Goal: Transaction & Acquisition: Purchase product/service

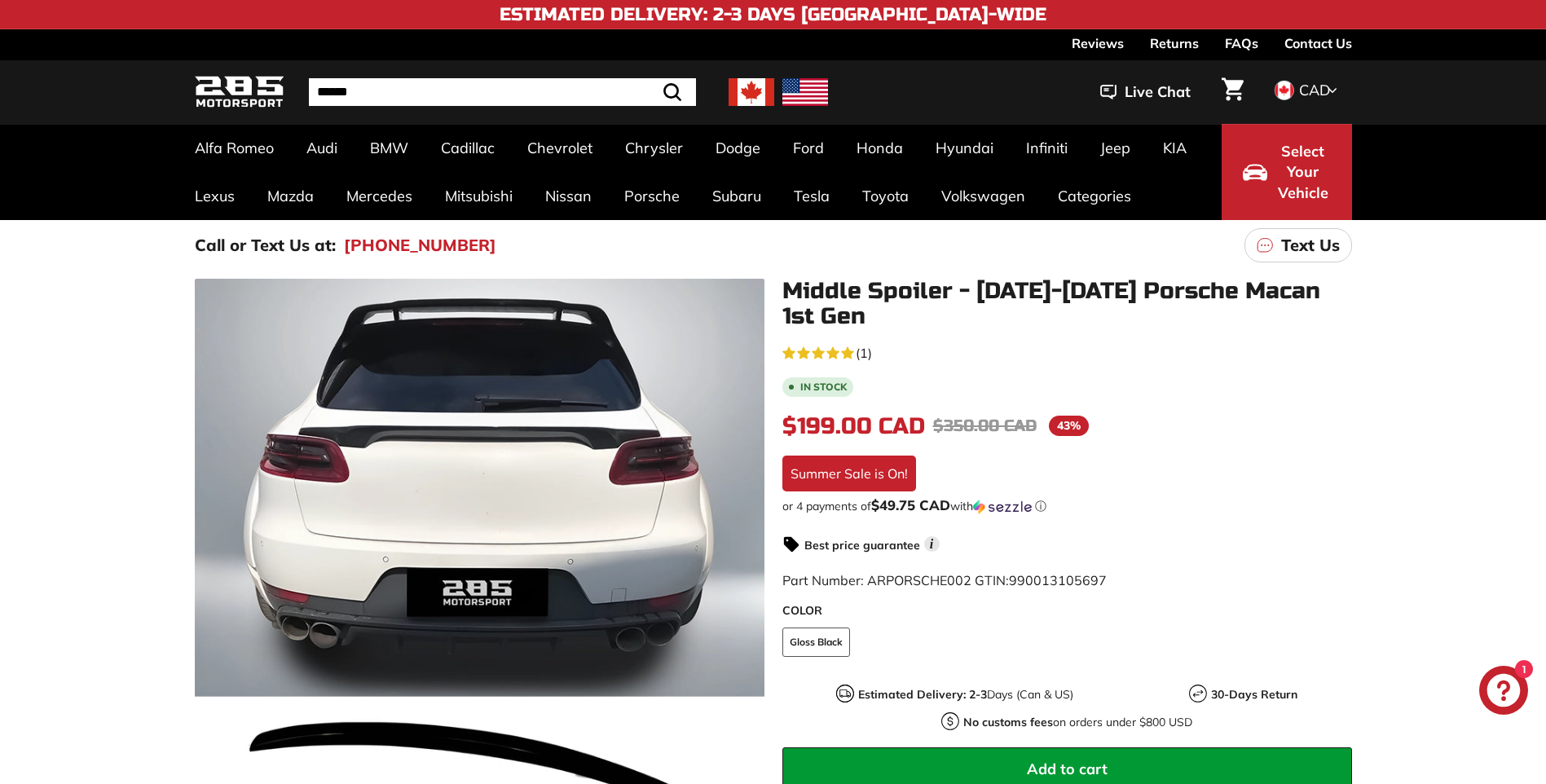
click at [751, 86] on img at bounding box center [751, 92] width 46 height 27
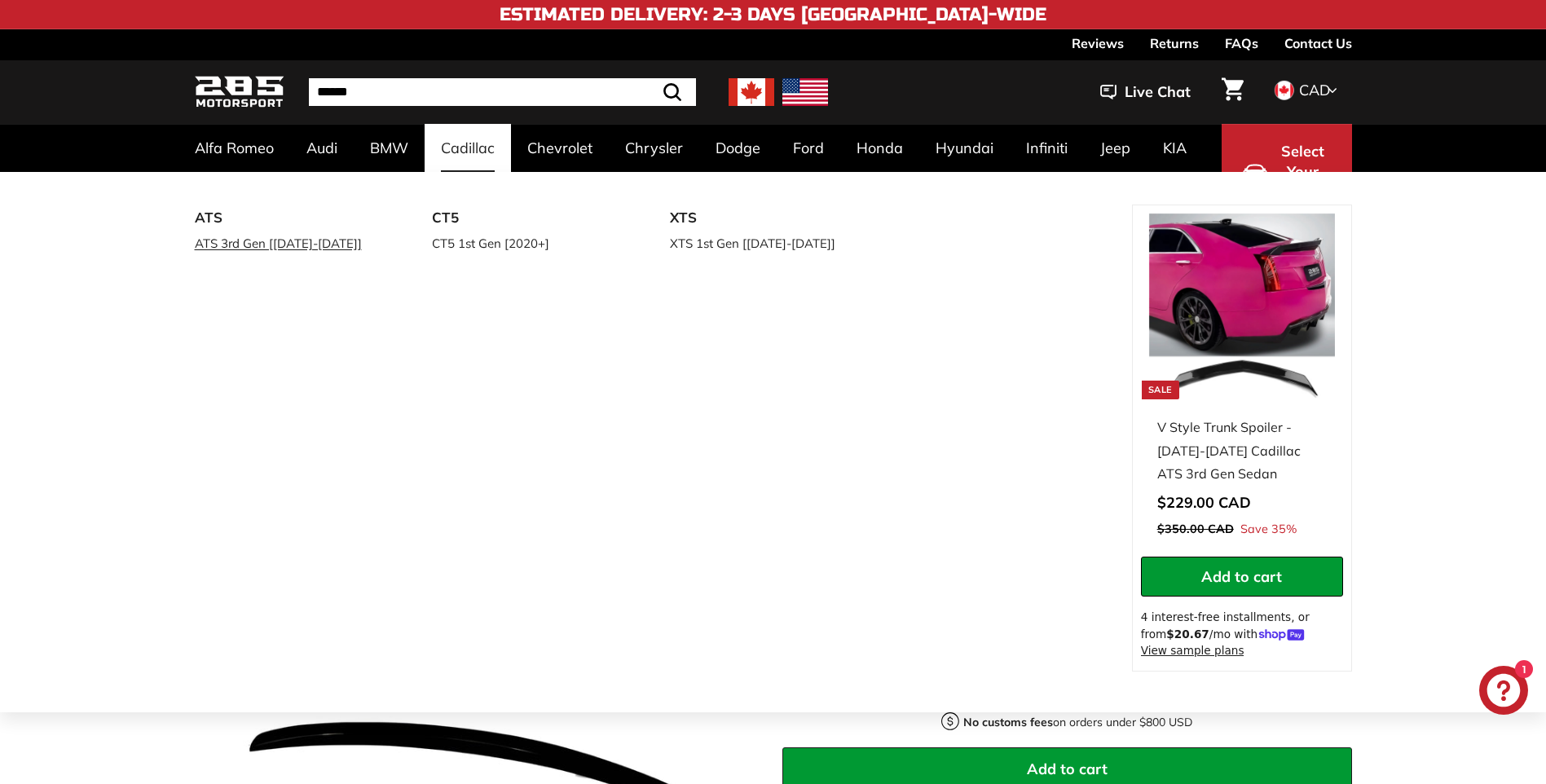
click at [223, 232] on link "ATS 3rd Gen [[DATE]-[DATE]]" at bounding box center [291, 243] width 192 height 24
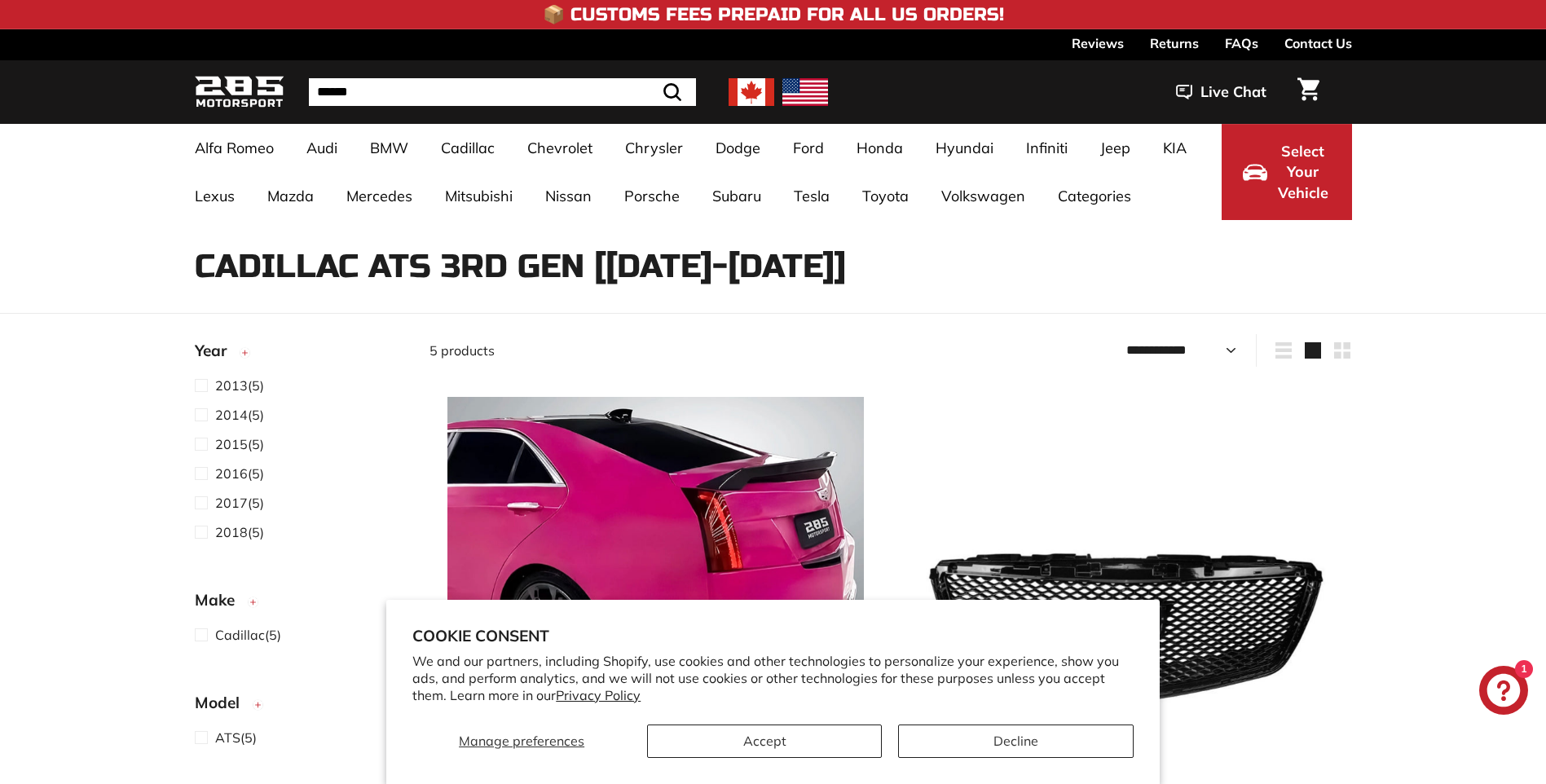
select select "**********"
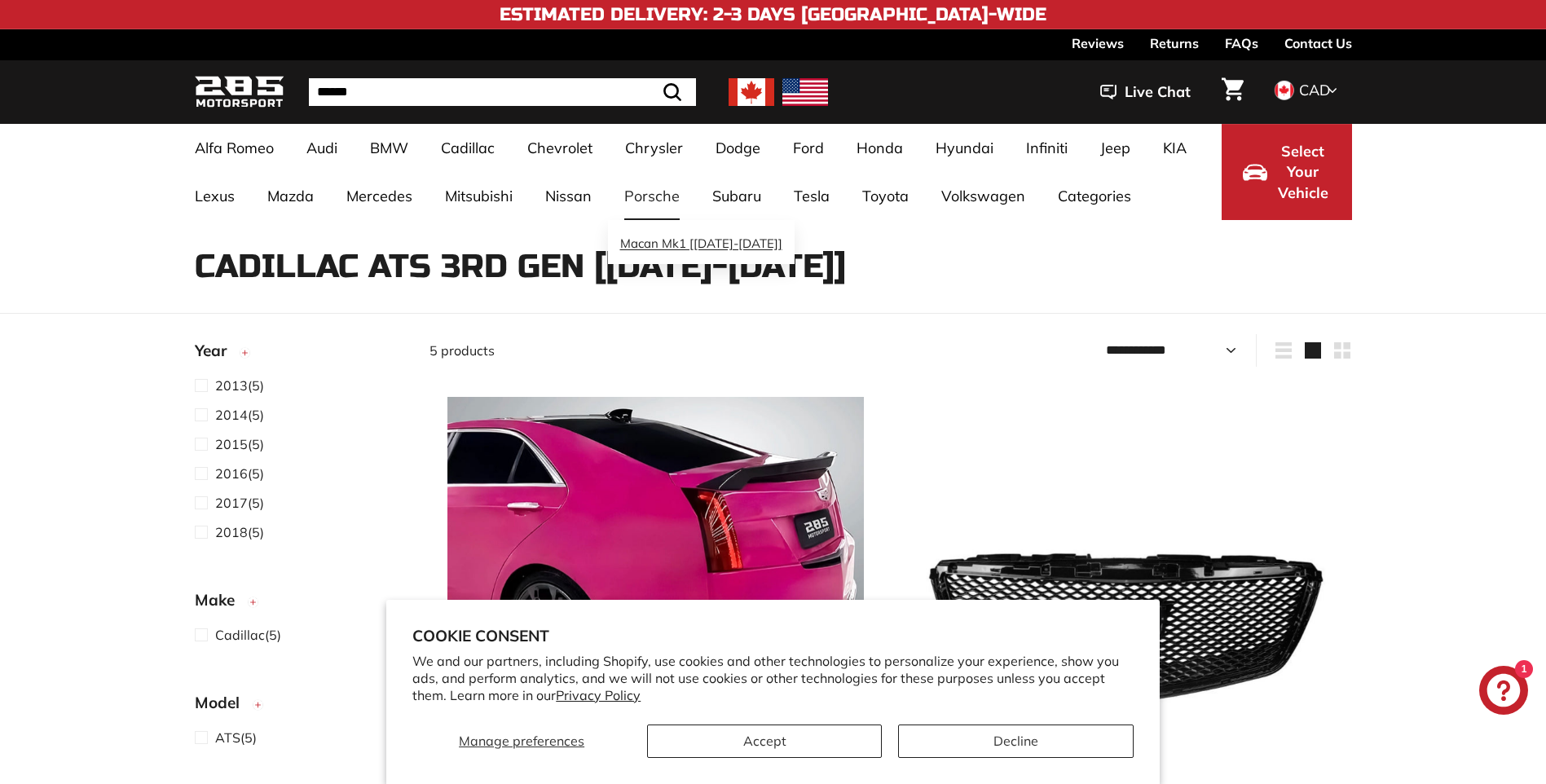
click at [665, 241] on link "Macan Mk1 [[DATE]-[DATE]]" at bounding box center [701, 244] width 187 height 32
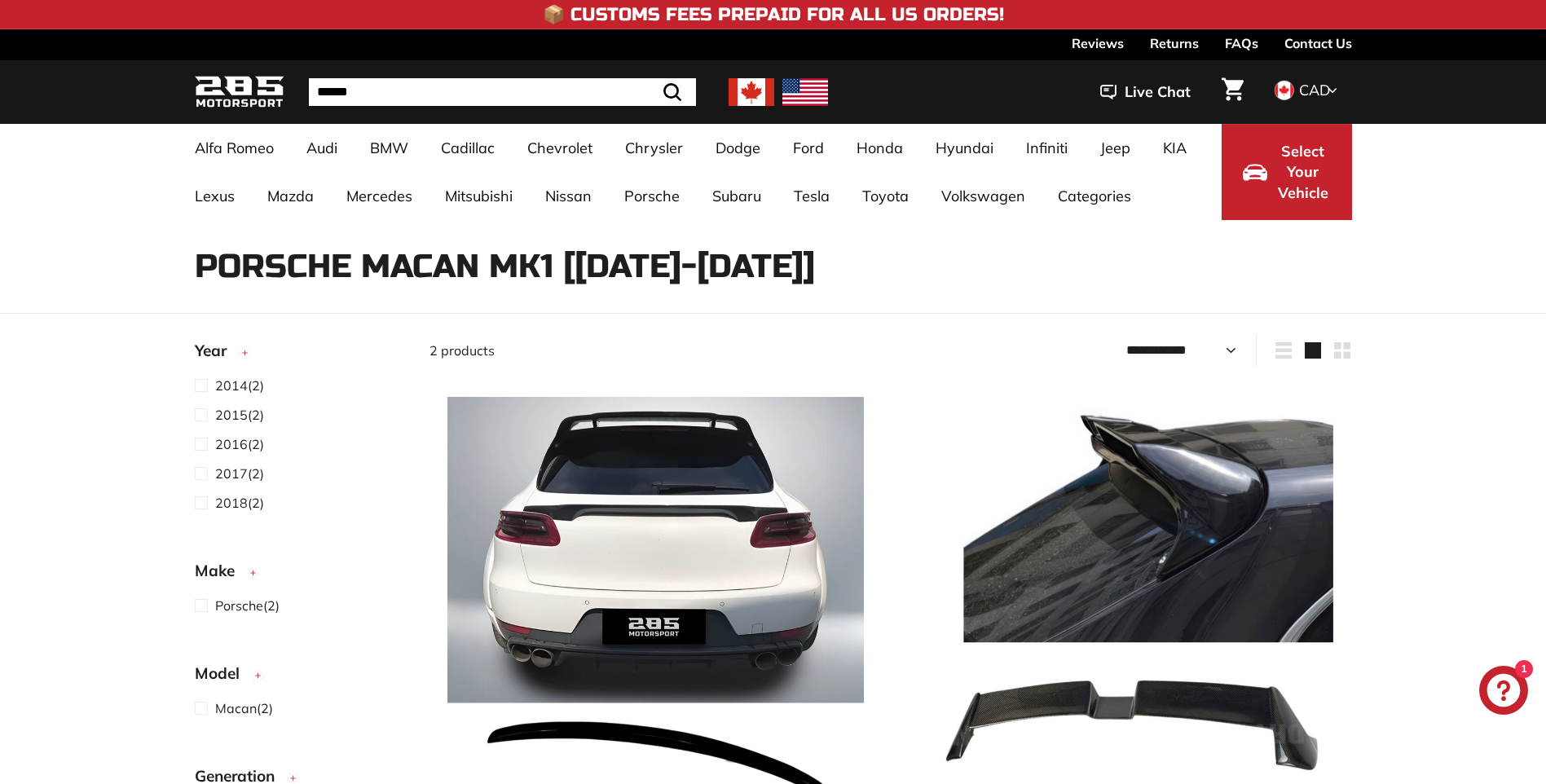
select select "**********"
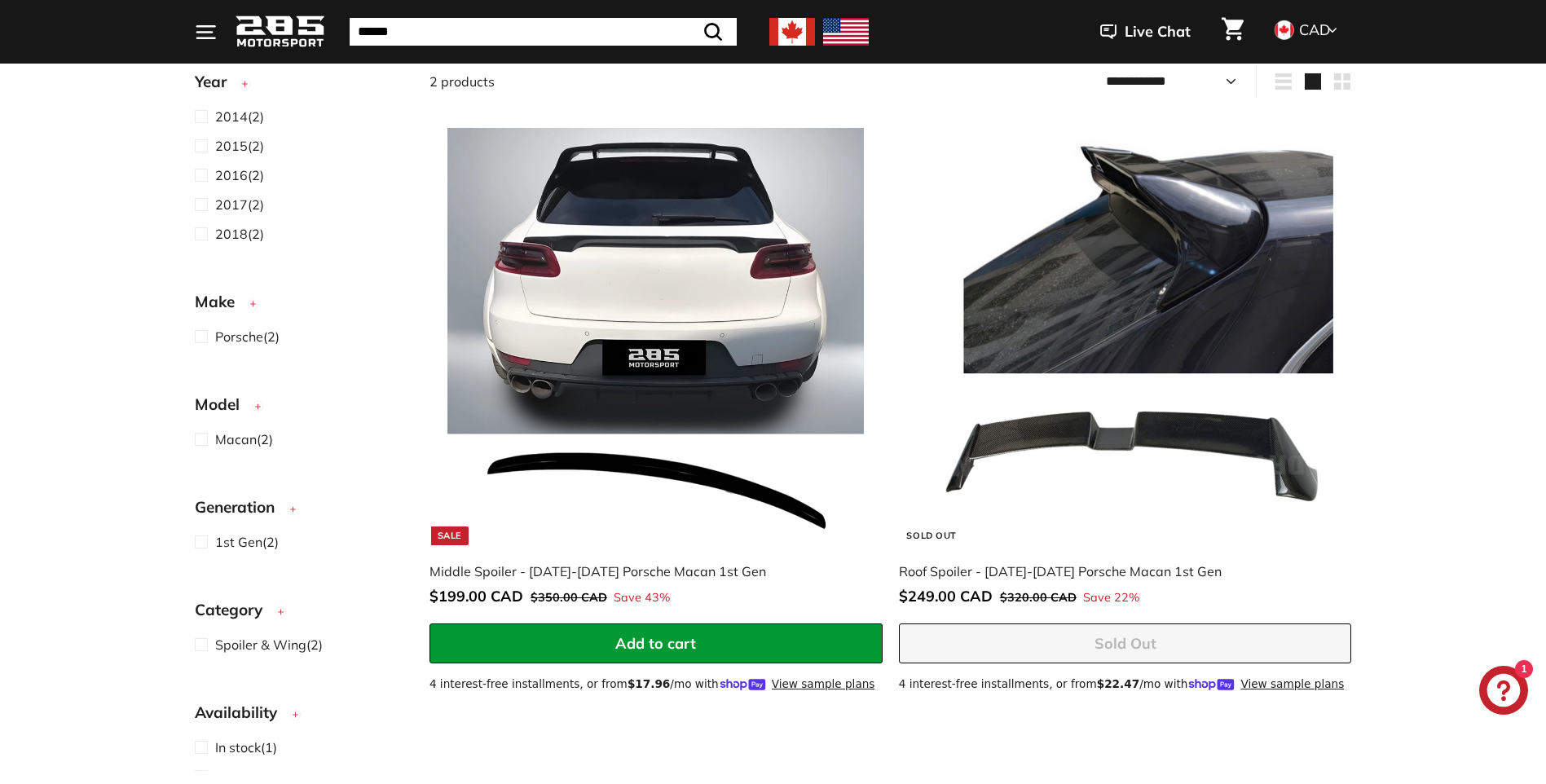
scroll to position [267, 0]
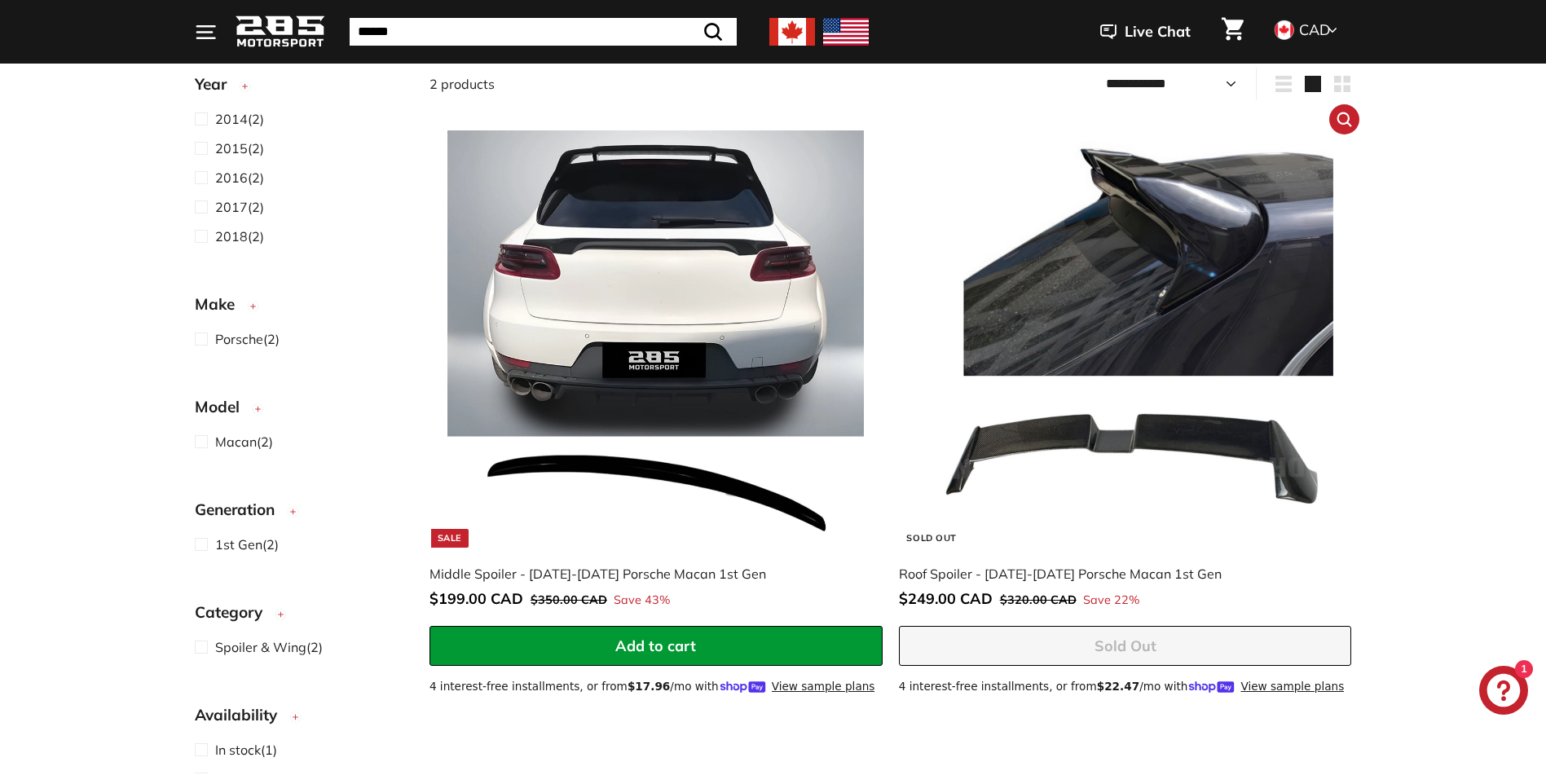
click at [1160, 317] on img at bounding box center [1125, 338] width 417 height 417
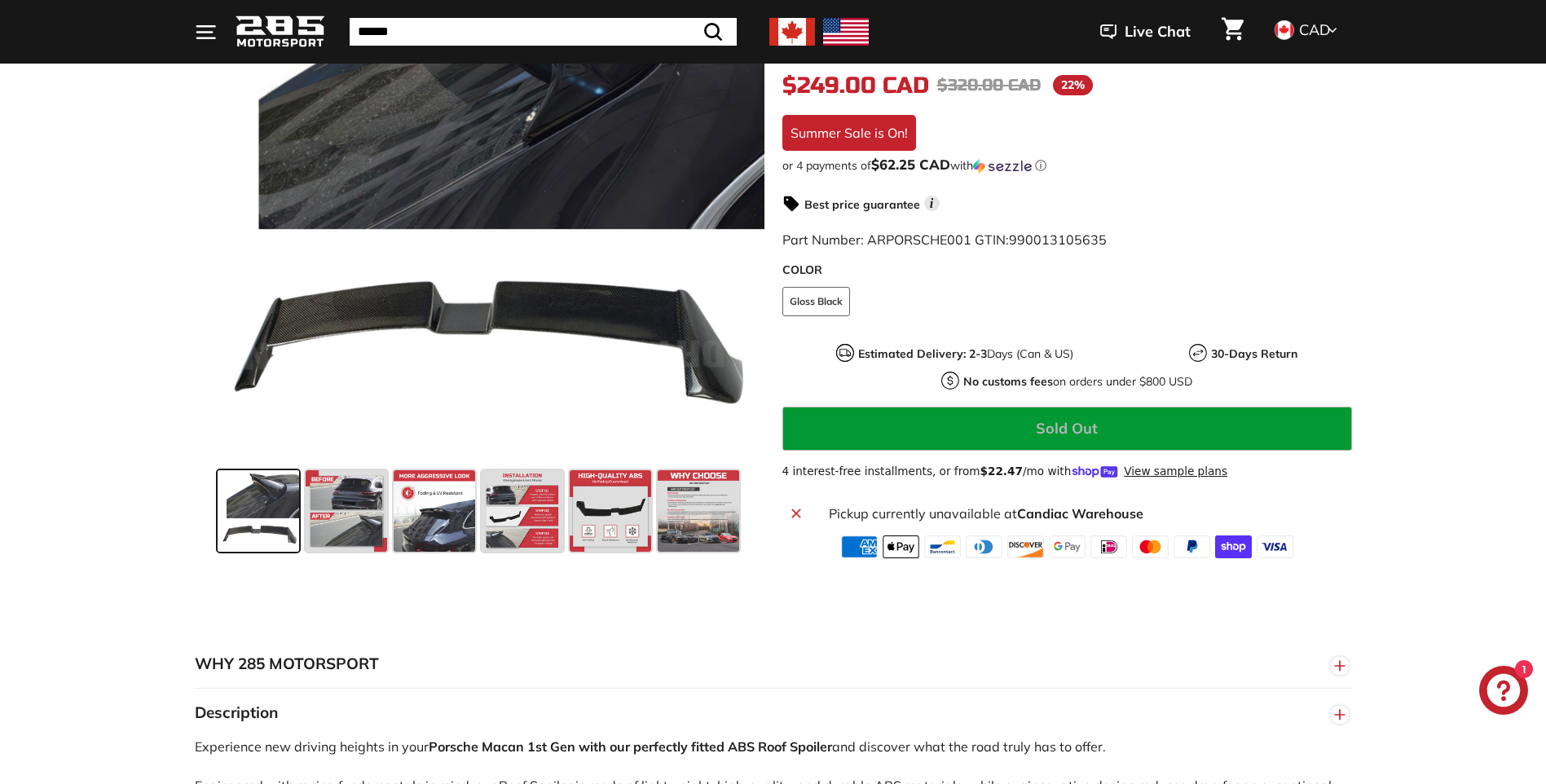
scroll to position [389, 0]
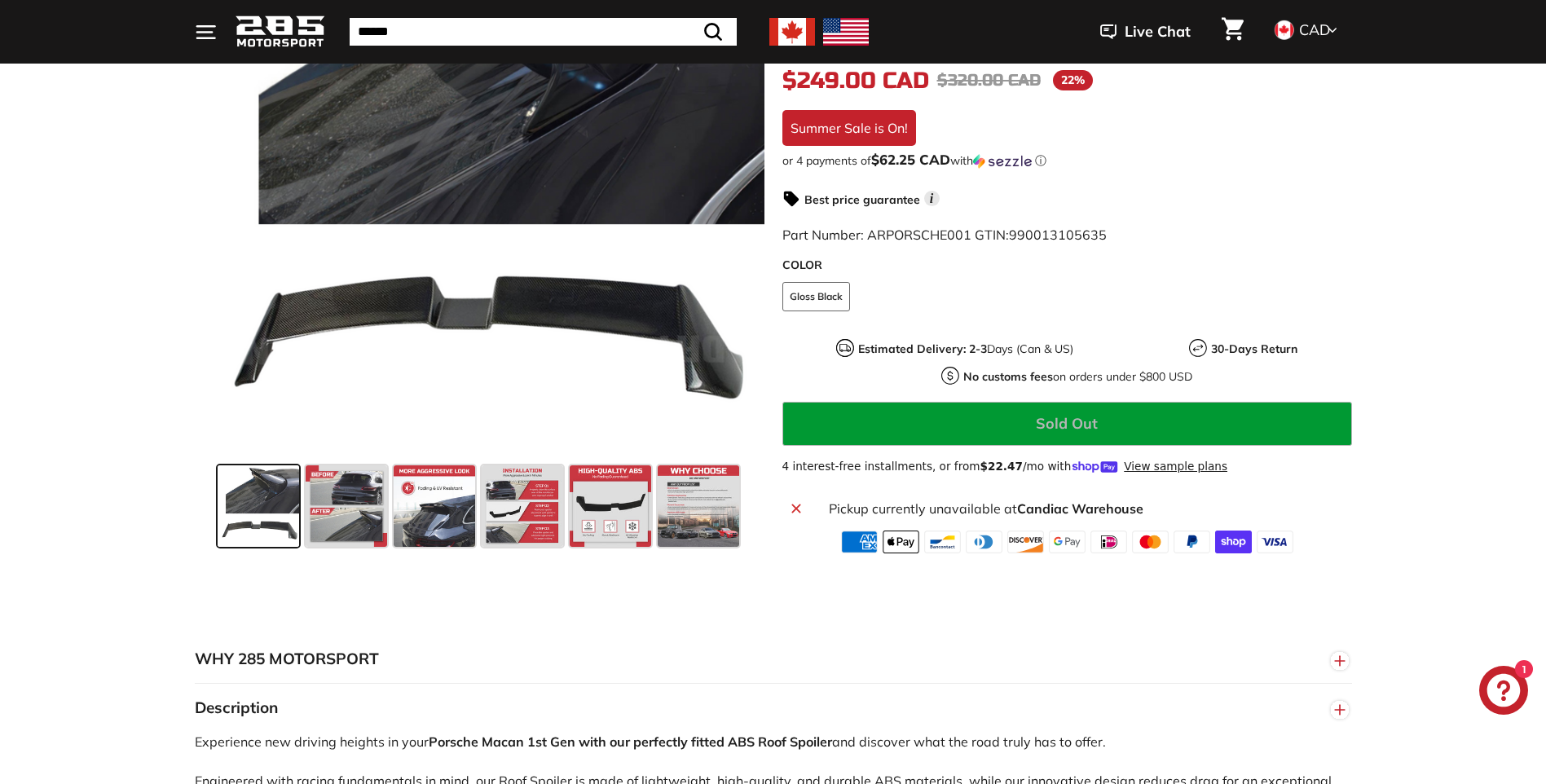
click at [255, 506] on span at bounding box center [258, 506] width 82 height 82
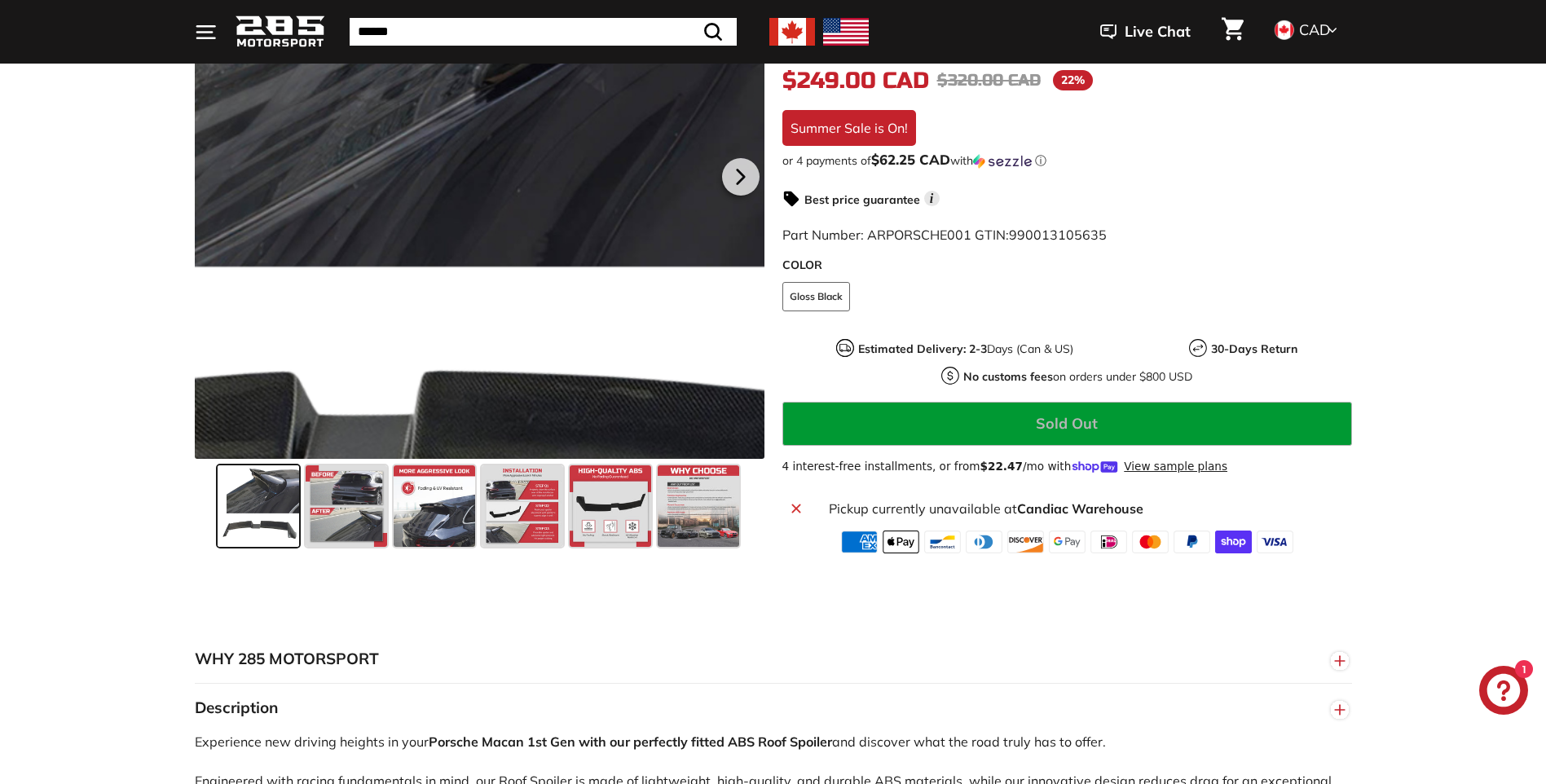
click at [571, 180] on div at bounding box center [479, 174] width 570 height 570
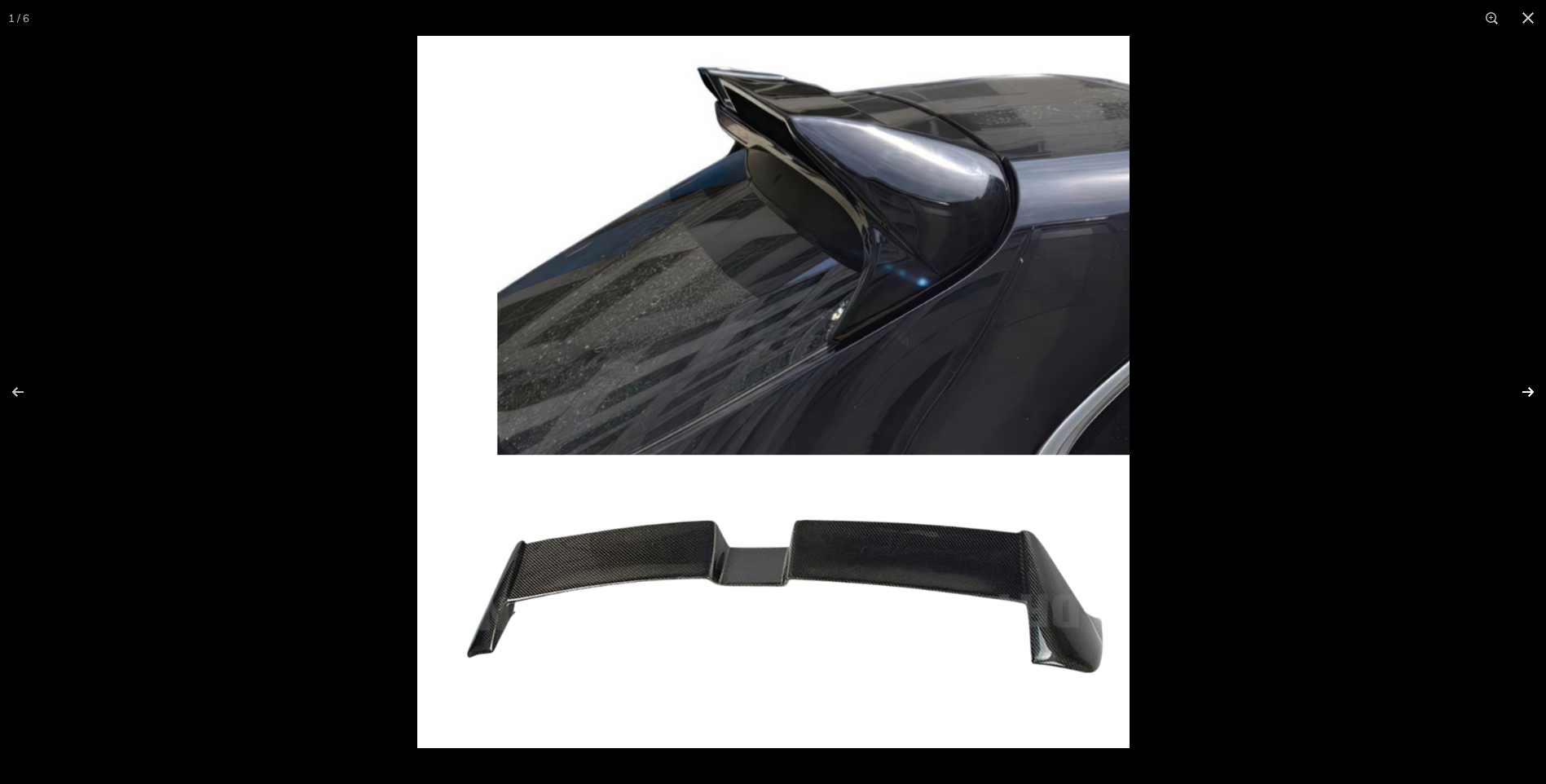
click at [1521, 391] on button at bounding box center [1517, 392] width 57 height 82
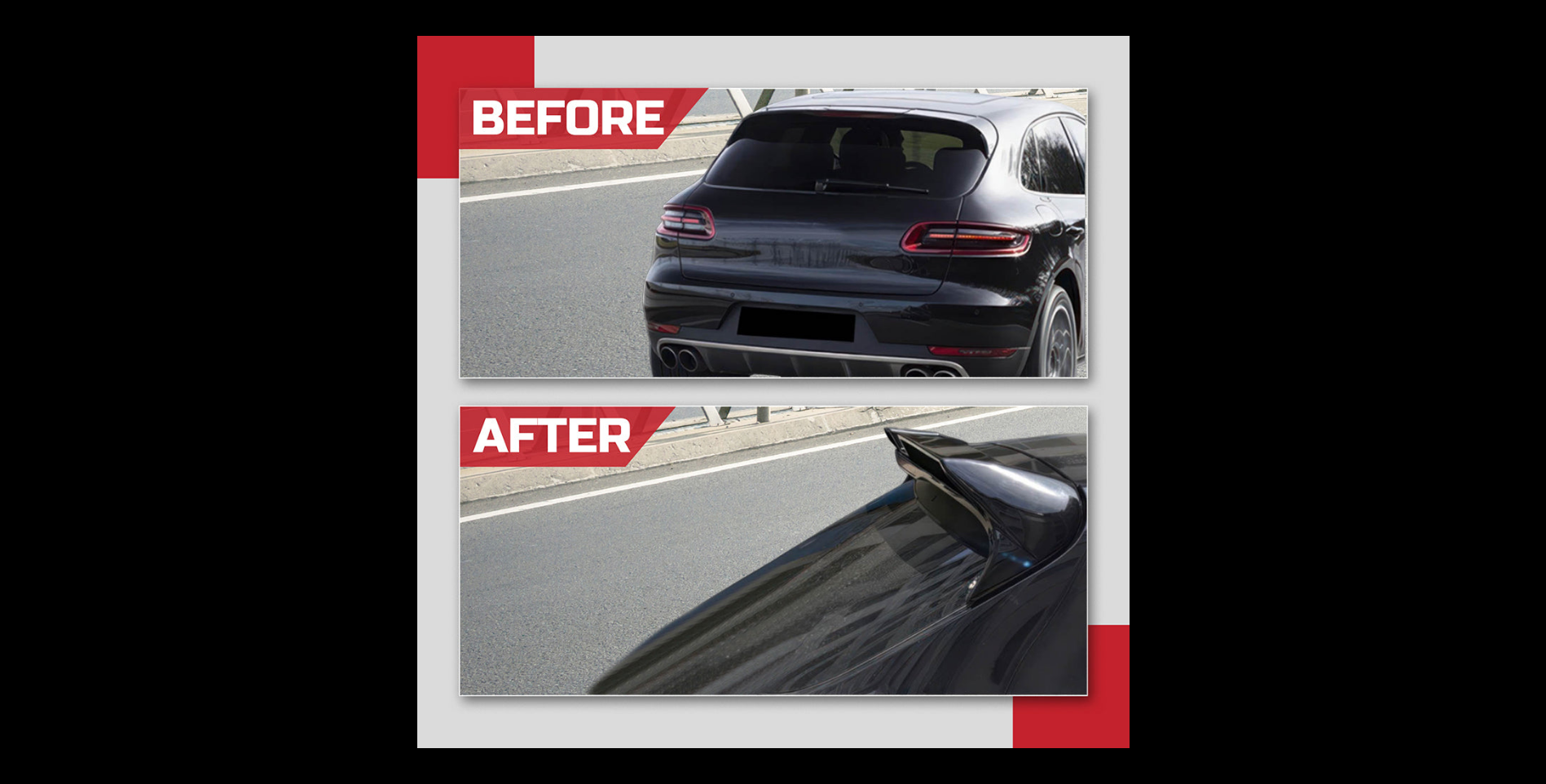
click at [1521, 391] on button at bounding box center [1517, 392] width 57 height 82
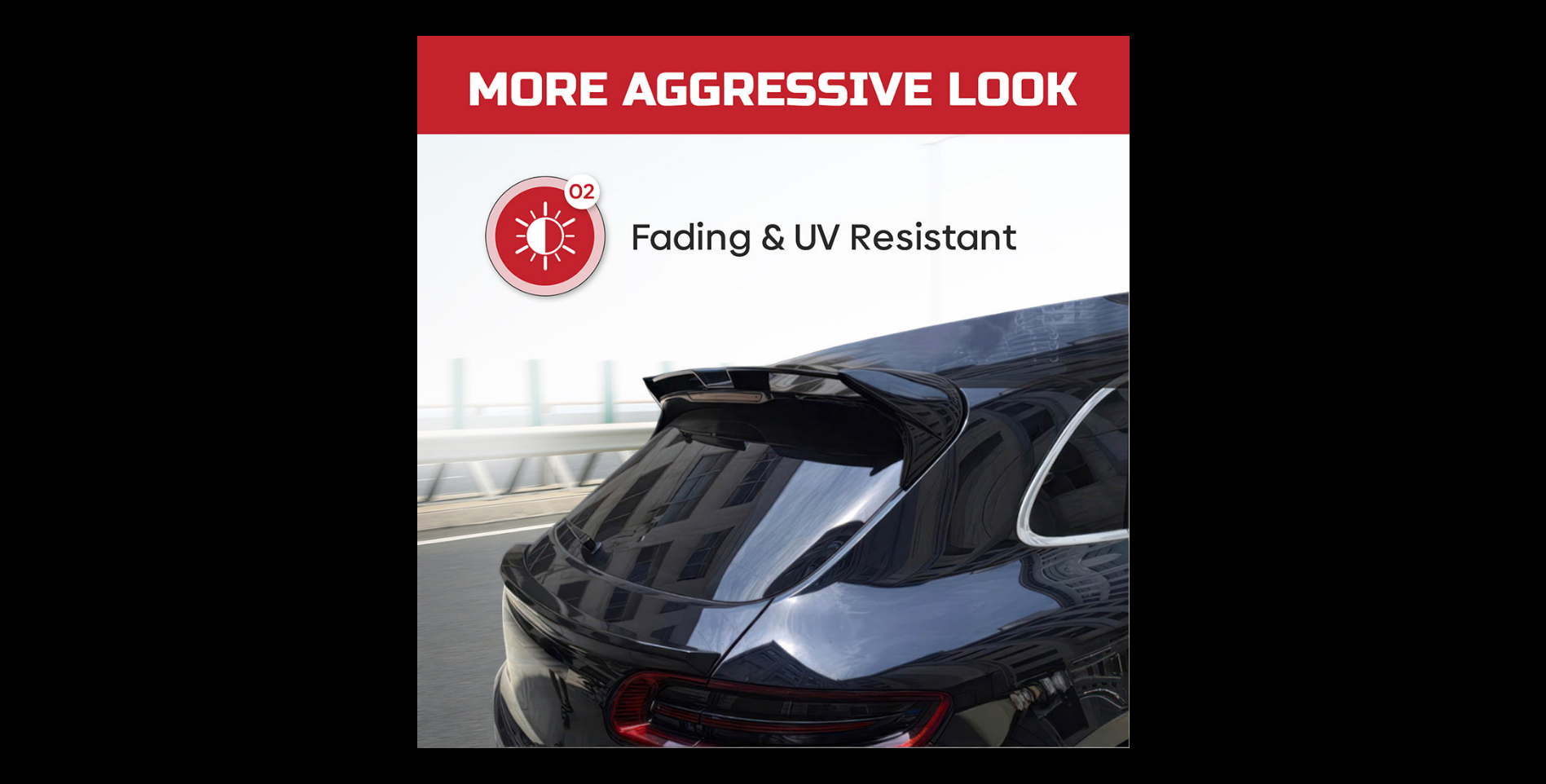
click at [1521, 391] on button at bounding box center [1517, 392] width 57 height 82
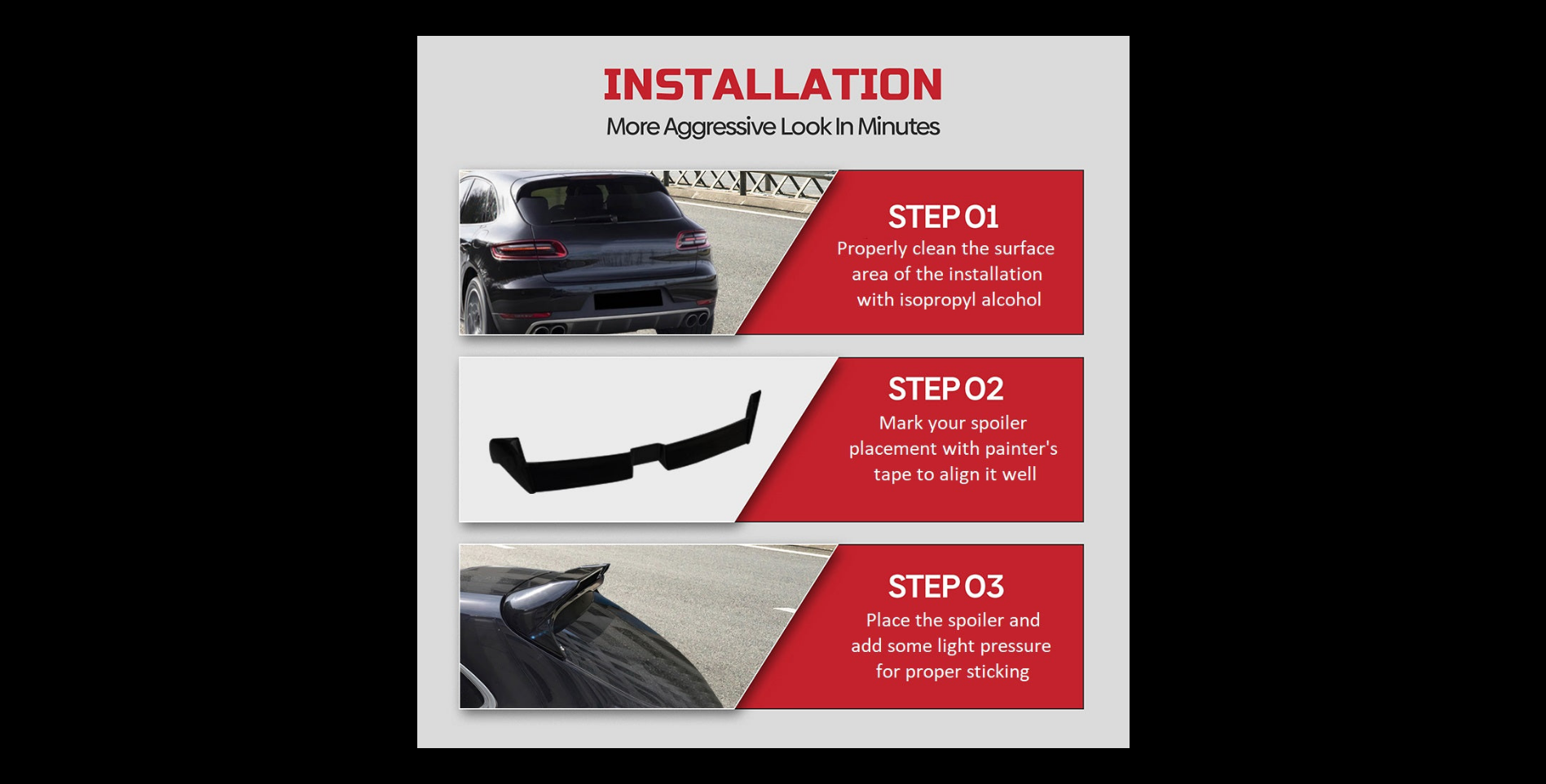
click at [1521, 391] on button at bounding box center [1517, 392] width 57 height 82
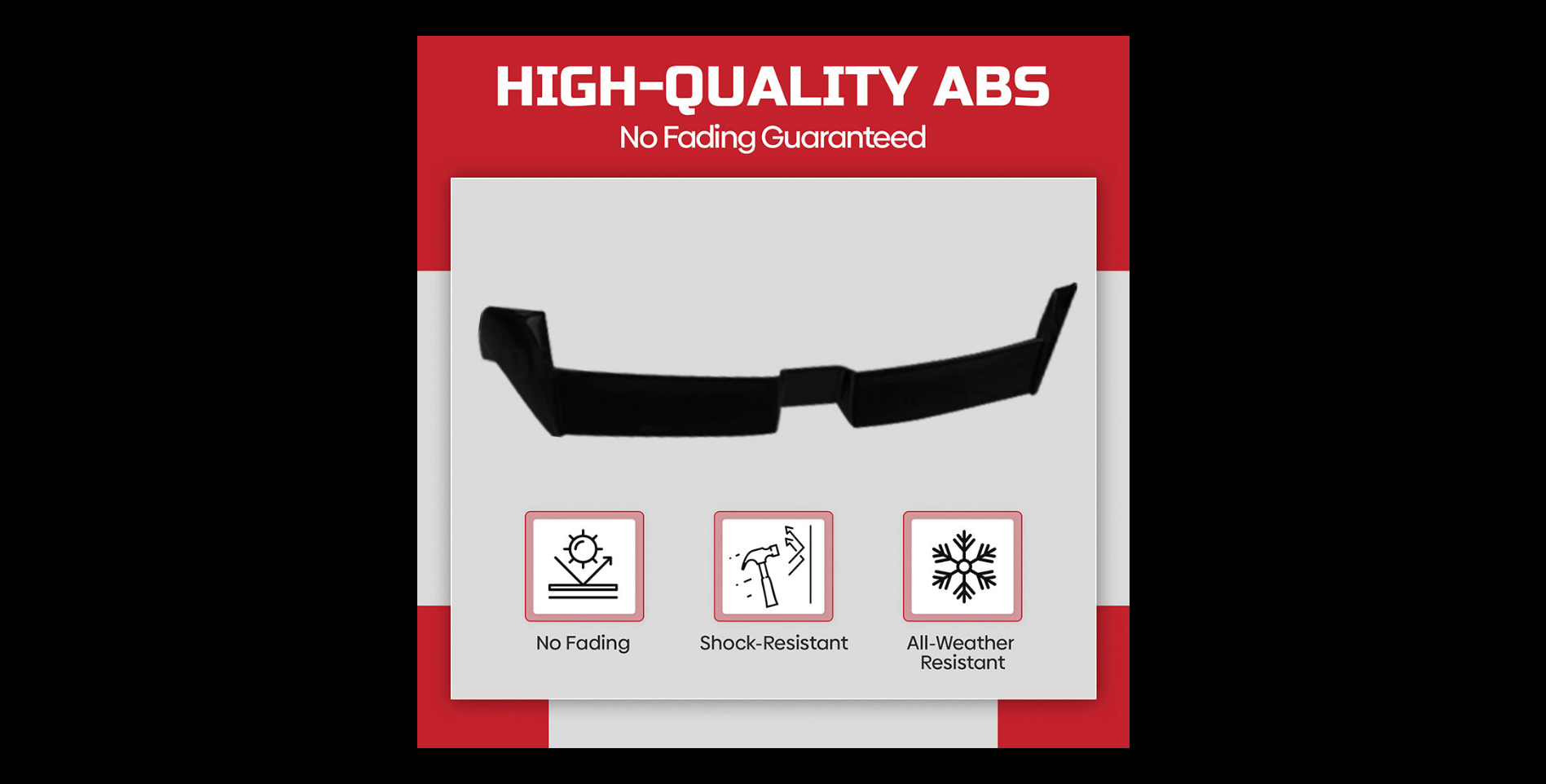
click at [1521, 391] on button at bounding box center [1517, 392] width 57 height 82
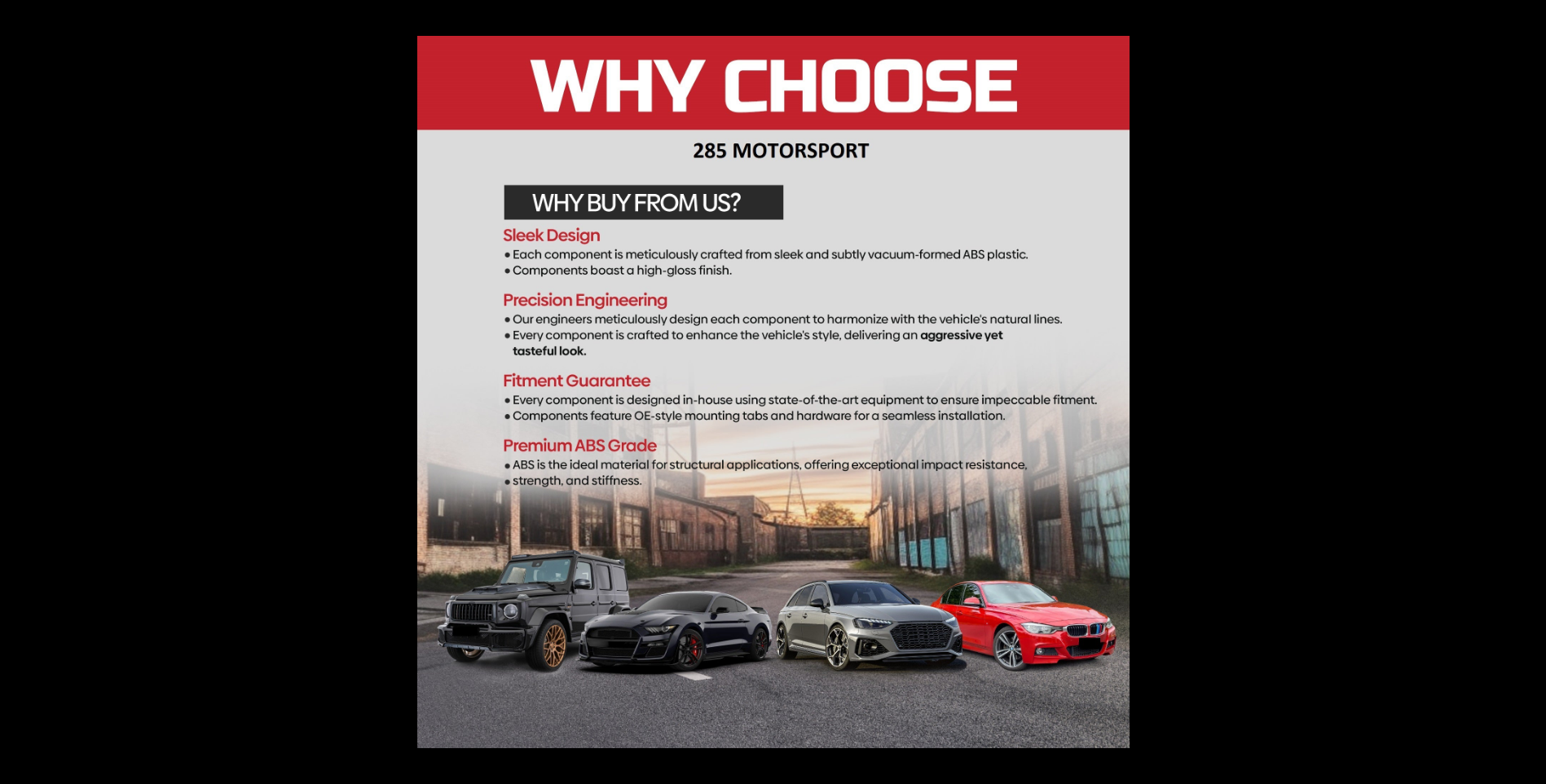
click at [1521, 391] on button at bounding box center [1517, 392] width 57 height 82
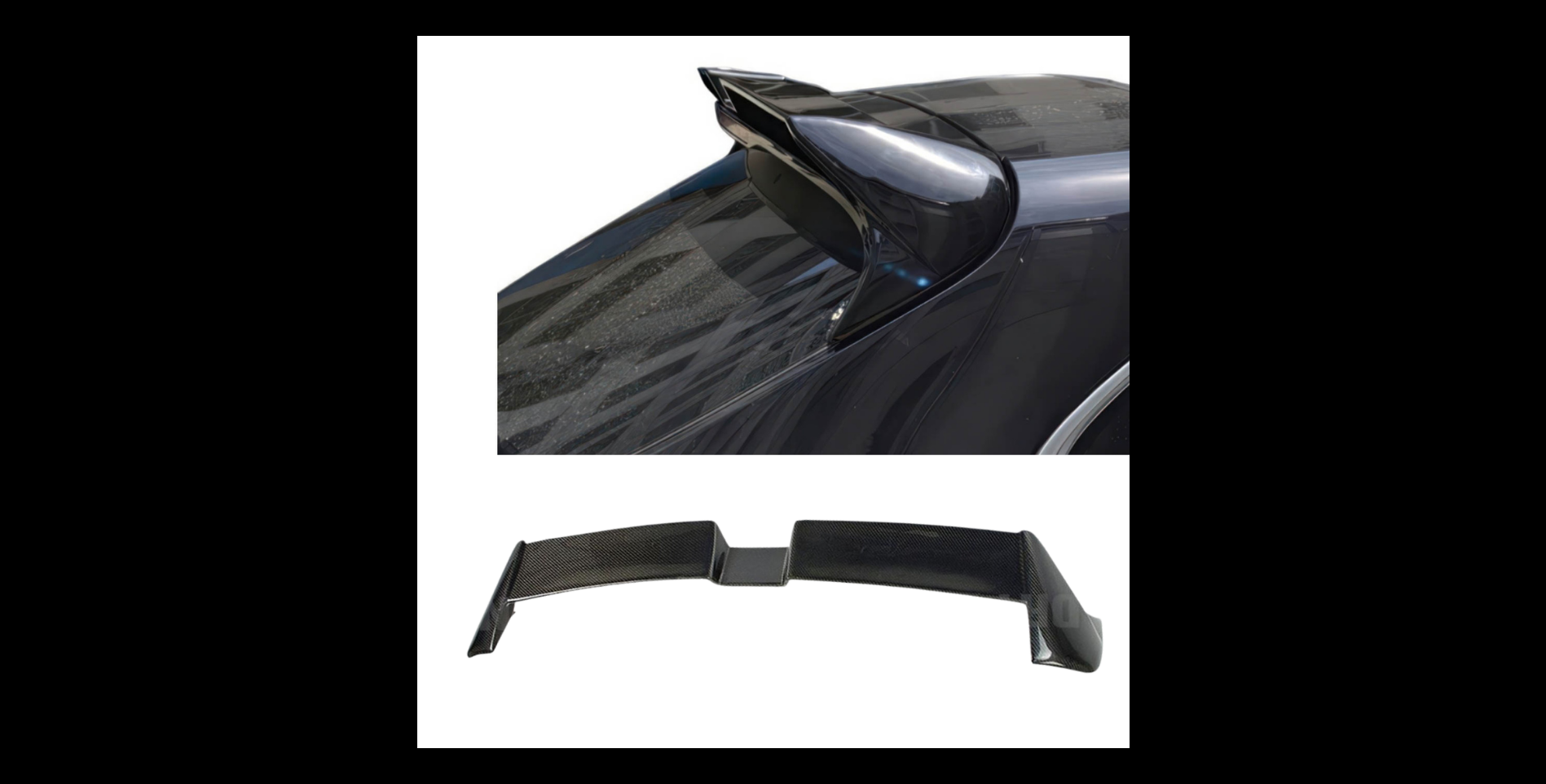
click at [1521, 391] on button at bounding box center [1517, 392] width 57 height 82
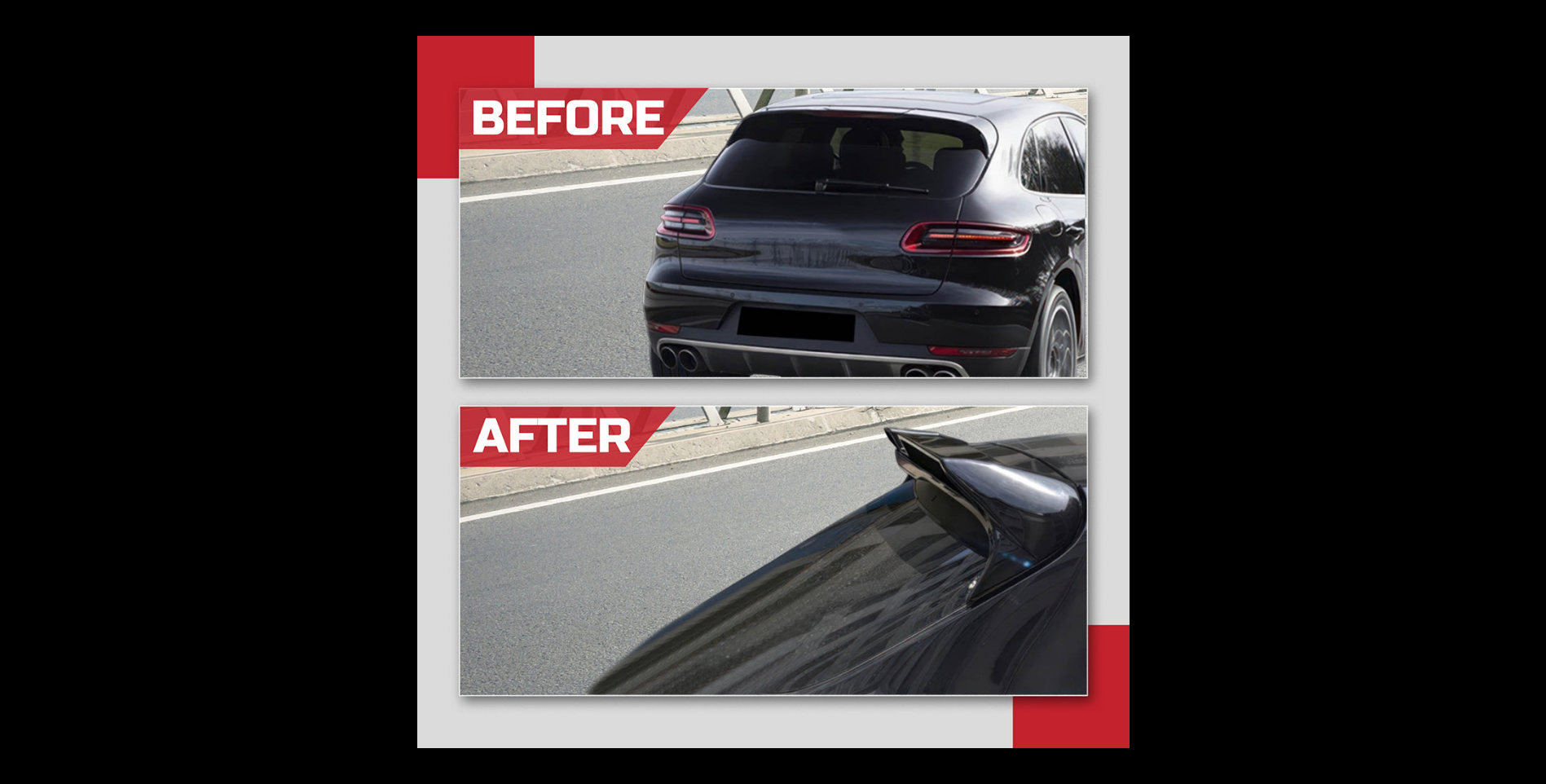
click at [1521, 391] on button at bounding box center [1517, 392] width 57 height 82
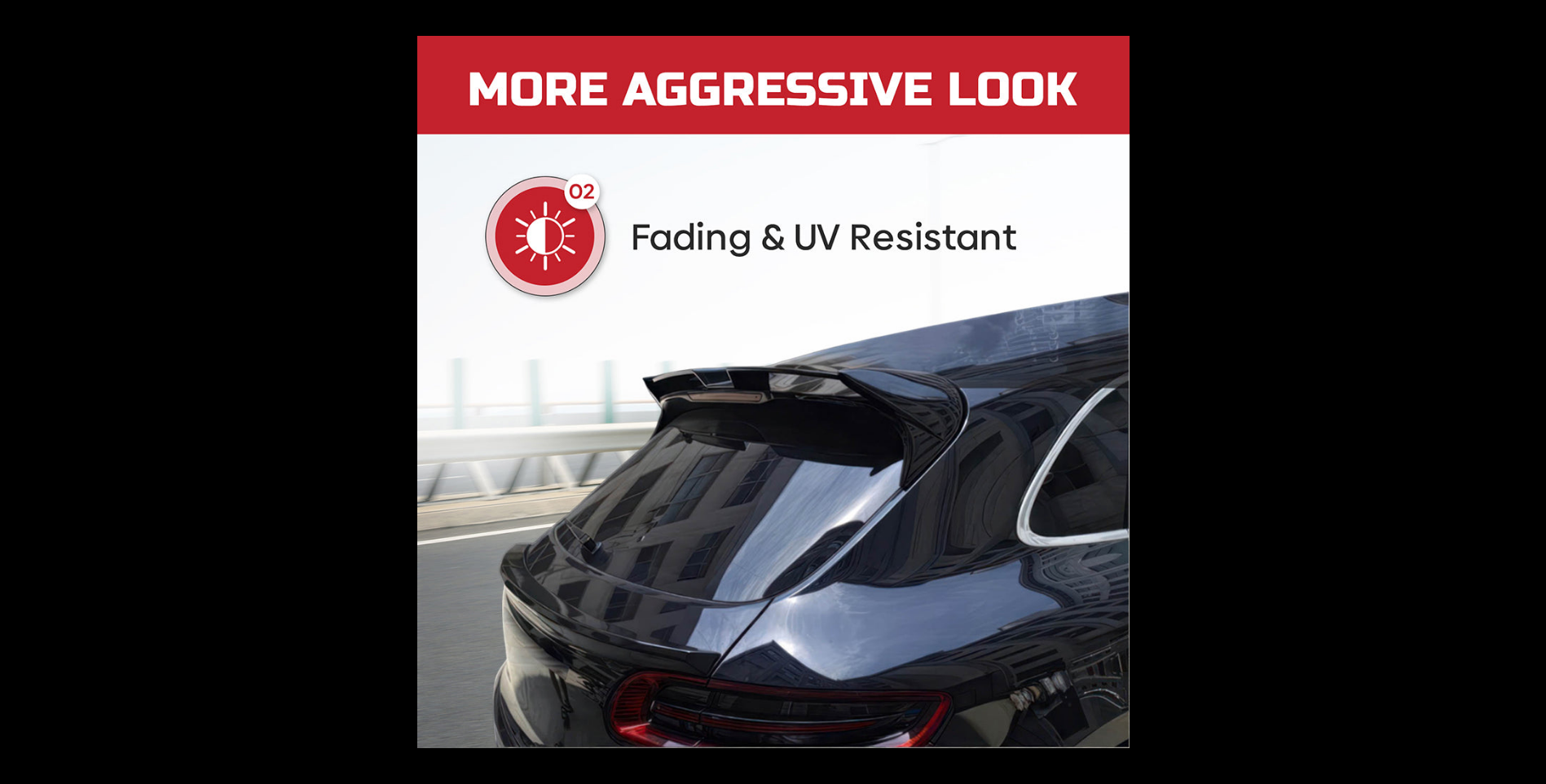
click at [1521, 391] on button at bounding box center [1517, 392] width 57 height 82
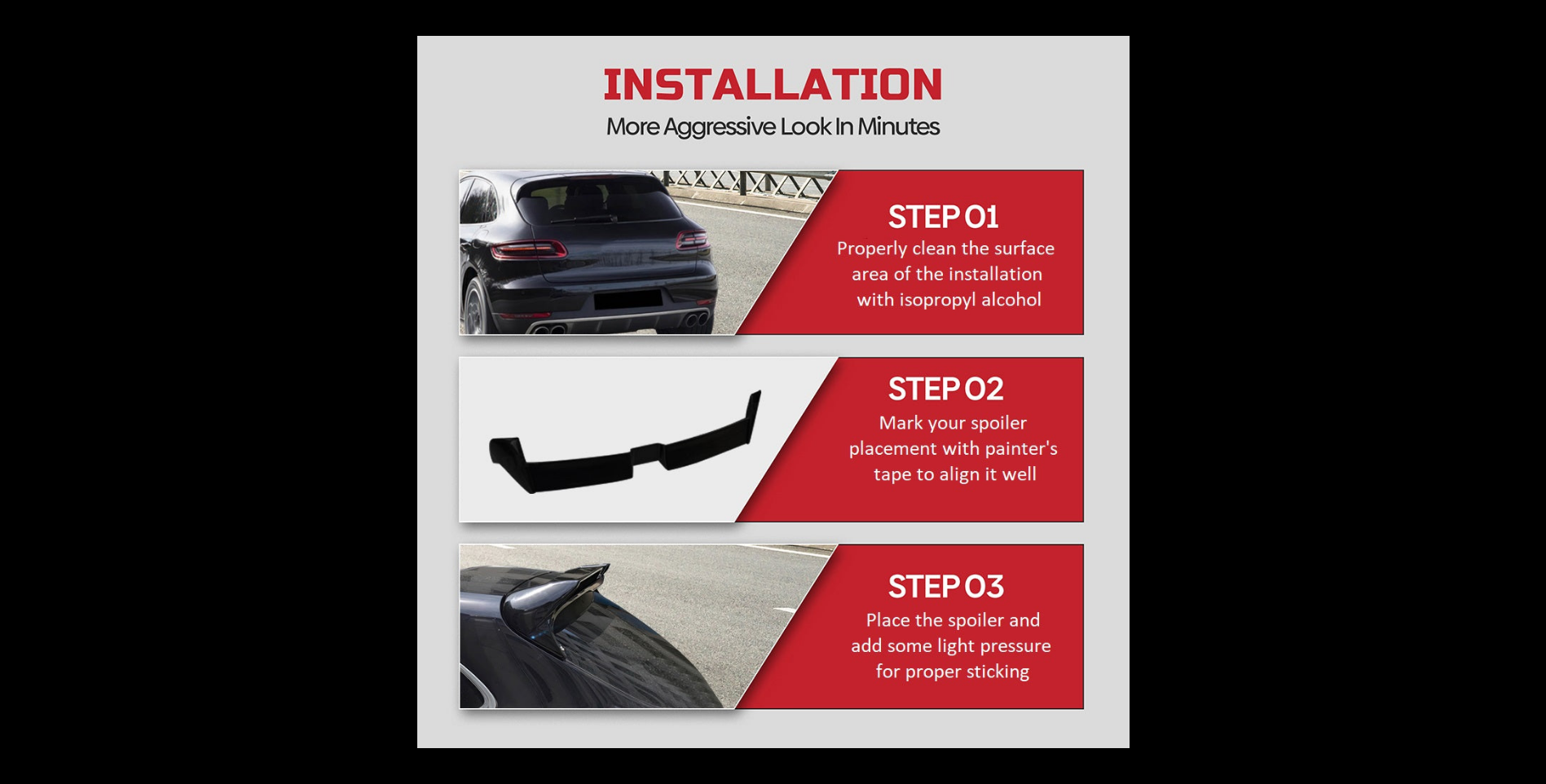
click at [1521, 391] on button at bounding box center [1517, 392] width 57 height 82
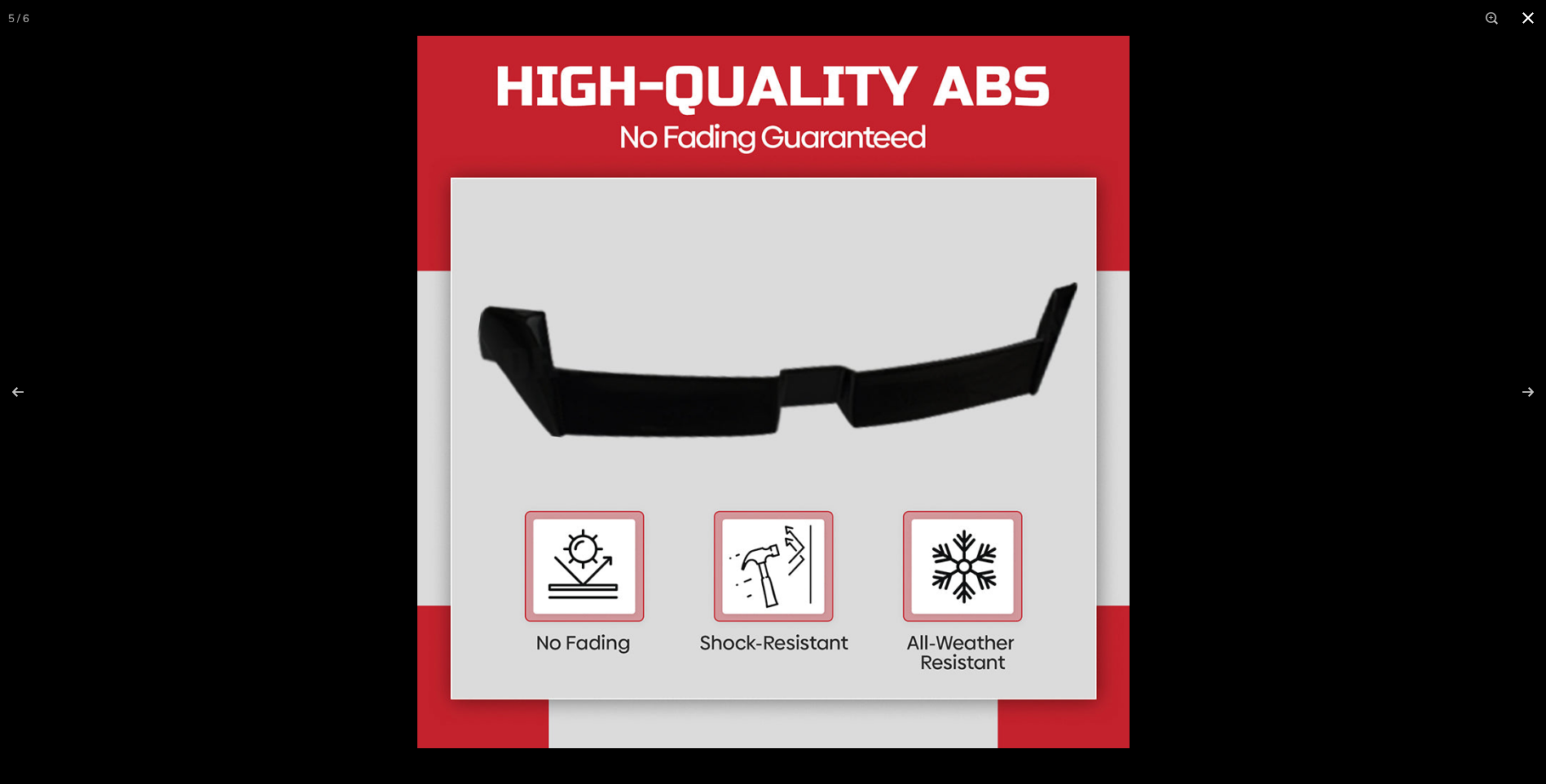
click at [1529, 14] on button at bounding box center [1528, 18] width 36 height 36
